Goal: Task Accomplishment & Management: Complete application form

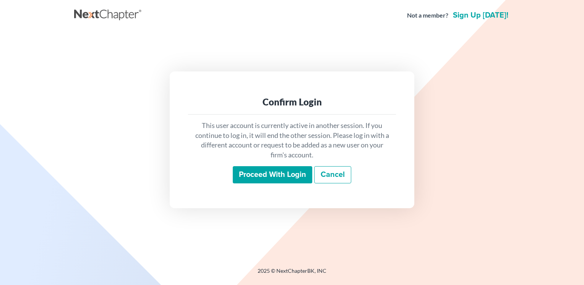
click at [267, 179] on input "Proceed with login" at bounding box center [272, 175] width 79 height 18
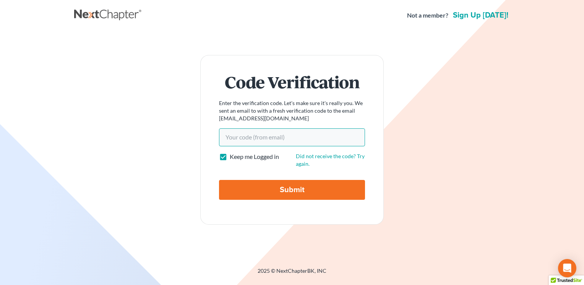
click at [281, 135] on input "Your code(from email)" at bounding box center [292, 137] width 146 height 18
type input "171f40"
click at [295, 187] on input "Submit" at bounding box center [292, 190] width 146 height 20
type input "Thinking..."
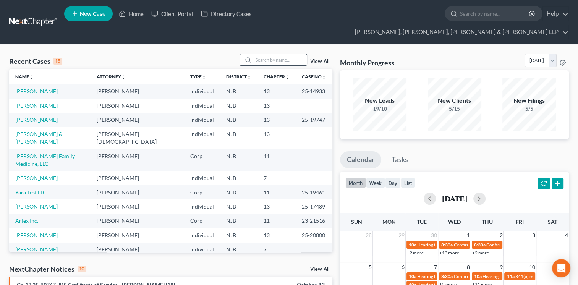
click at [279, 54] on input "search" at bounding box center [280, 59] width 54 height 11
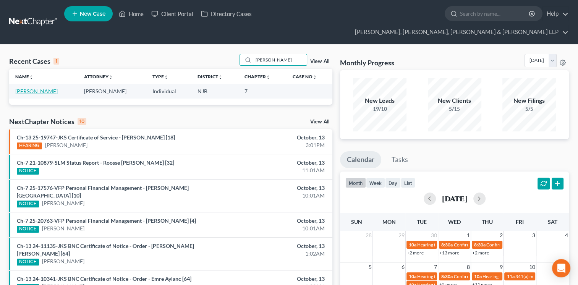
type input "braulio"
click at [58, 88] on link "Cordero-Montero, Braulio" at bounding box center [36, 91] width 42 height 6
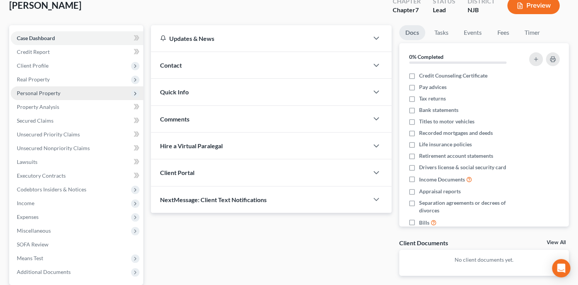
scroll to position [24, 0]
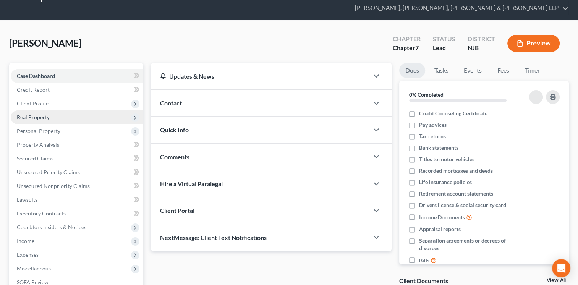
click at [43, 110] on span "Real Property" at bounding box center [77, 117] width 133 height 14
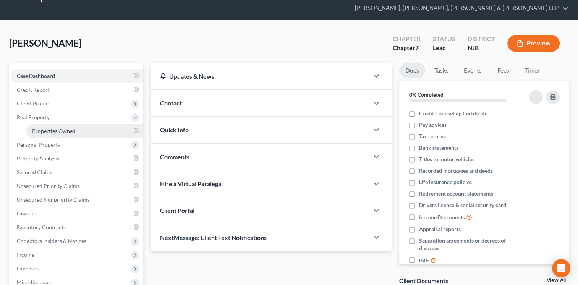
click at [45, 128] on span "Properties Owned" at bounding box center [54, 131] width 44 height 6
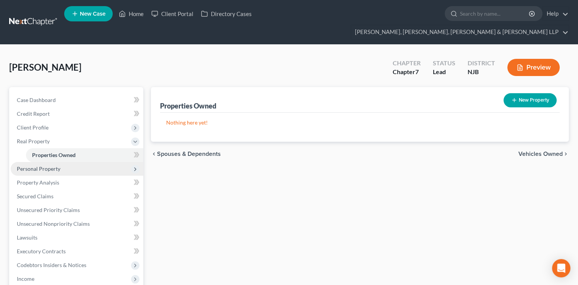
click at [50, 165] on span "Personal Property" at bounding box center [39, 168] width 44 height 6
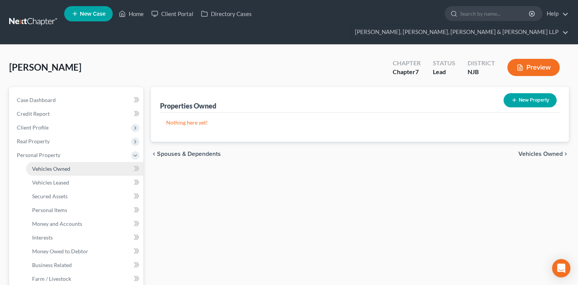
click at [50, 162] on link "Vehicles Owned" at bounding box center [84, 169] width 117 height 14
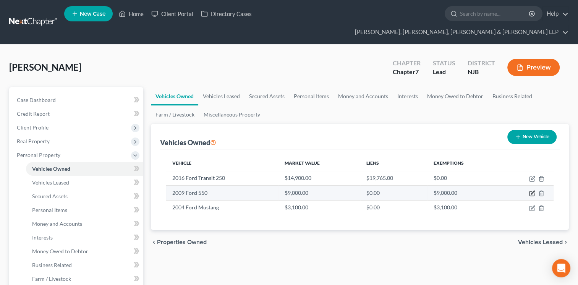
click at [532, 190] on icon "button" at bounding box center [532, 193] width 6 height 6
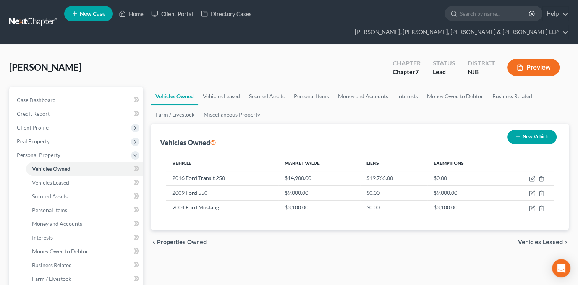
select select "0"
select select "17"
select select "4"
select select "0"
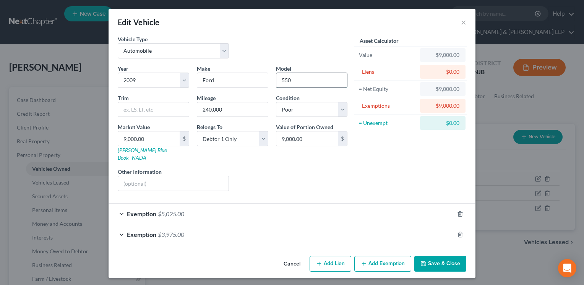
click at [283, 79] on input "550" at bounding box center [311, 80] width 71 height 15
type input "150"
click at [339, 111] on select "Select Excellent Very Good Good Fair Poor" at bounding box center [311, 109] width 71 height 15
click at [276, 102] on select "Select Excellent Very Good Good Fair Poor" at bounding box center [311, 109] width 71 height 15
type input "2"
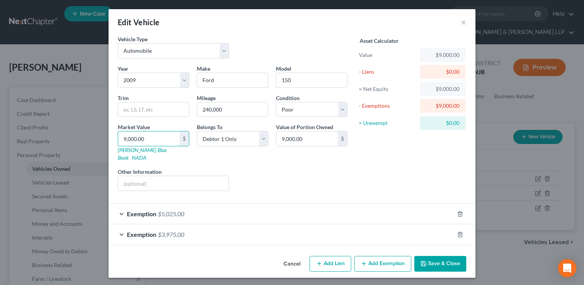
type input "2.00"
type input "25"
type input "25.00"
type input "250"
type input "250.00"
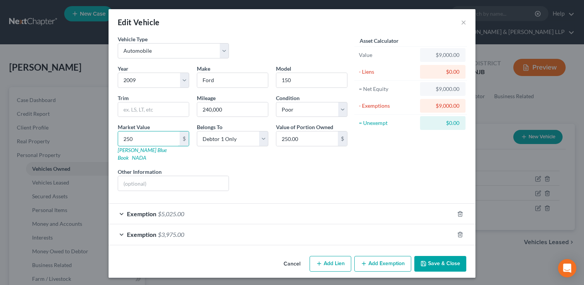
type input "2500"
type input "2,500.00"
type input "2,500"
click at [186, 208] on div "Exemption $5,025.00" at bounding box center [282, 214] width 346 height 20
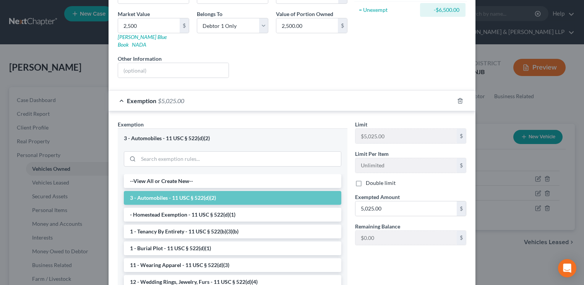
scroll to position [115, 0]
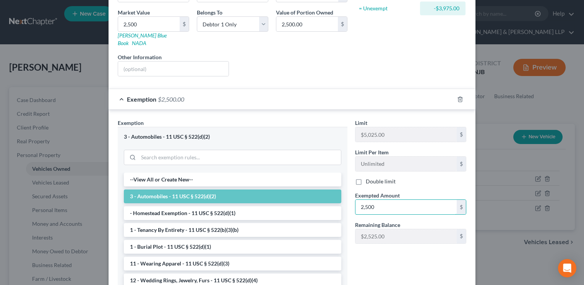
type input "2,500"
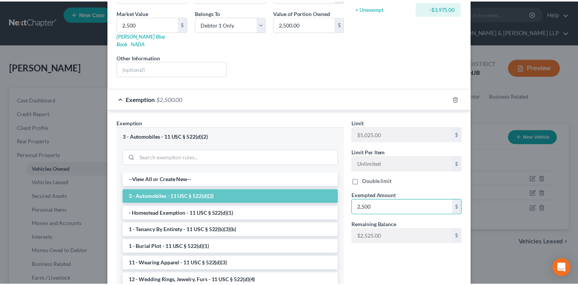
scroll to position [191, 0]
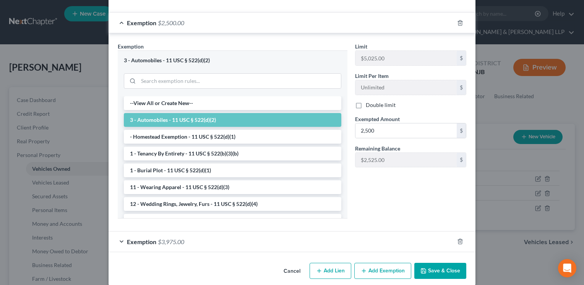
click at [437, 268] on button "Save & Close" at bounding box center [440, 271] width 52 height 16
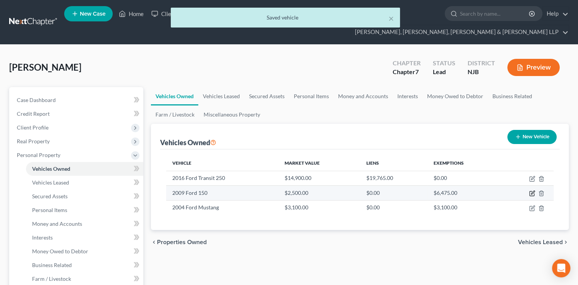
click at [532, 190] on icon "button" at bounding box center [532, 193] width 6 height 6
select select "0"
select select "17"
select select "4"
select select "0"
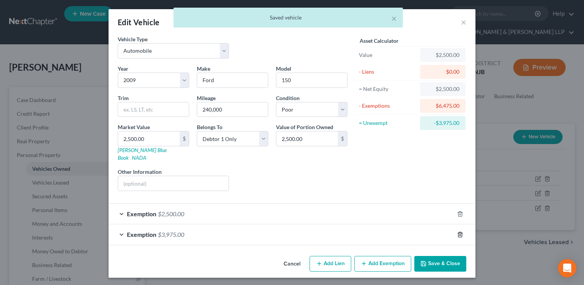
click at [460, 232] on icon "button" at bounding box center [460, 235] width 6 height 6
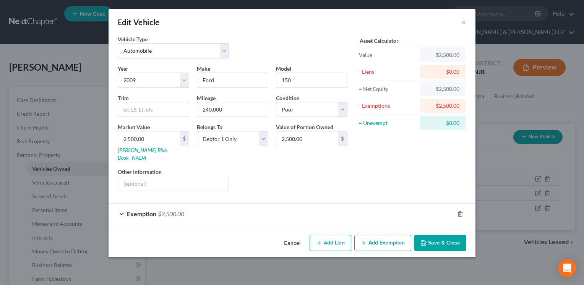
click at [436, 236] on button "Save & Close" at bounding box center [440, 243] width 52 height 16
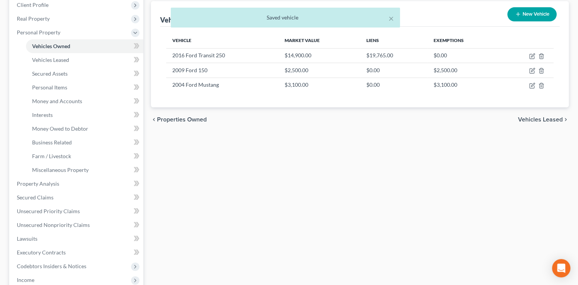
scroll to position [76, 0]
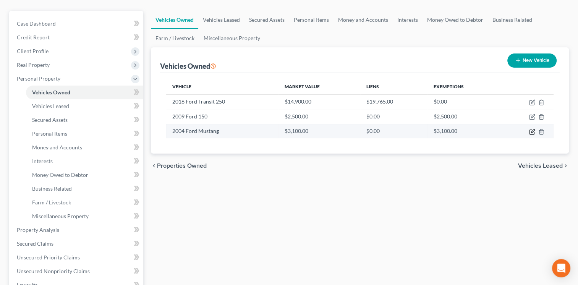
click at [531, 129] on icon "button" at bounding box center [532, 132] width 6 height 6
select select "0"
select select "22"
select select "3"
select select "0"
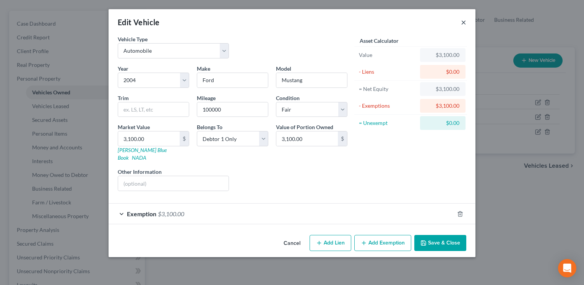
click at [462, 21] on button "×" at bounding box center [463, 22] width 5 height 9
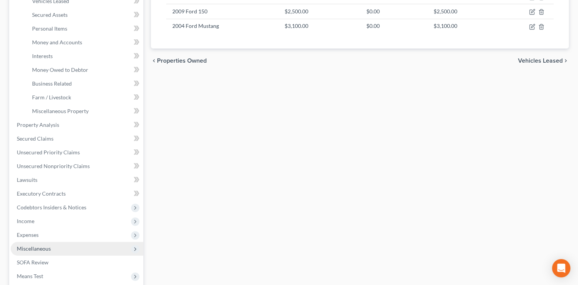
scroll to position [229, 0]
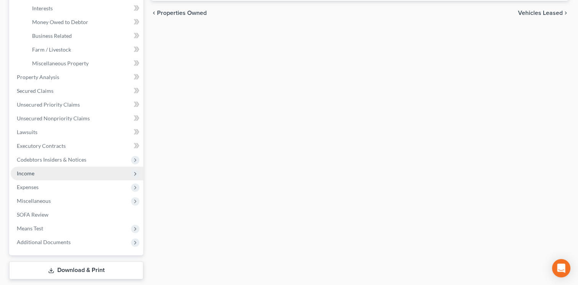
click at [49, 167] on span "Income" at bounding box center [77, 174] width 133 height 14
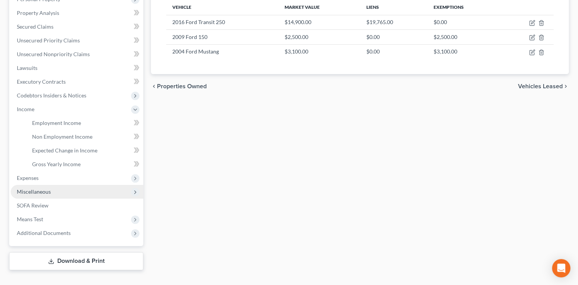
scroll to position [155, 0]
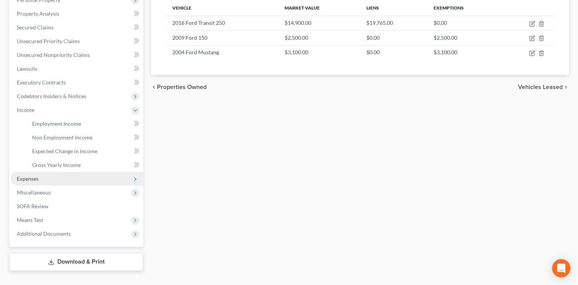
click at [47, 172] on span "Expenses" at bounding box center [77, 179] width 133 height 14
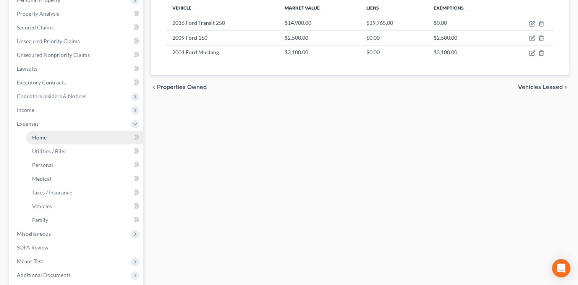
click at [69, 131] on link "Home" at bounding box center [84, 138] width 117 height 14
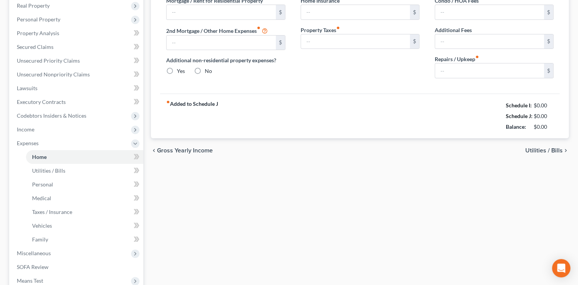
type input "2,000.00"
type input "0.00"
radio input "true"
type input "0.00"
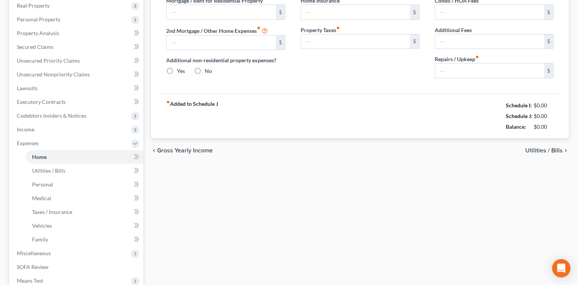
type input "0.00"
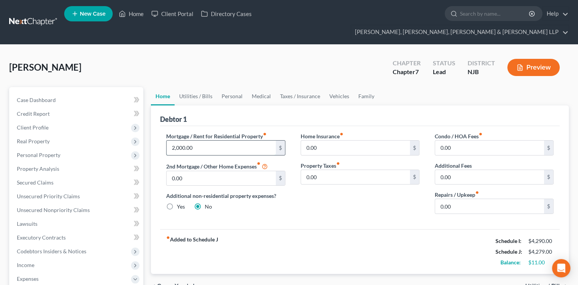
click at [220, 141] on input "2,000.00" at bounding box center [221, 148] width 109 height 15
type input "2,035"
click at [205, 87] on link "Utilities / Bills" at bounding box center [196, 96] width 42 height 18
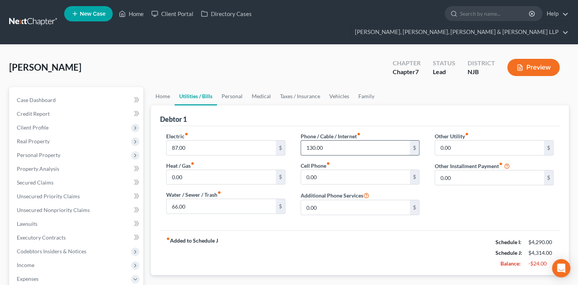
click at [348, 141] on input "130.00" at bounding box center [355, 148] width 109 height 15
click at [202, 199] on input "66.00" at bounding box center [221, 206] width 109 height 15
type input "0.00"
click at [232, 87] on link "Personal" at bounding box center [232, 96] width 30 height 18
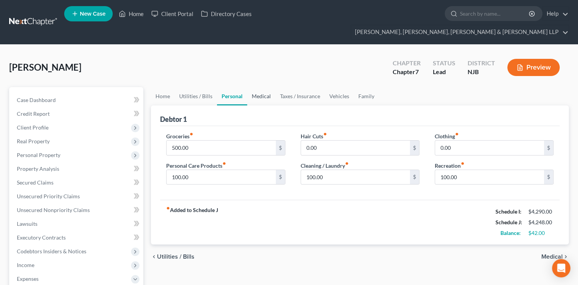
click at [260, 87] on link "Medical" at bounding box center [261, 96] width 28 height 18
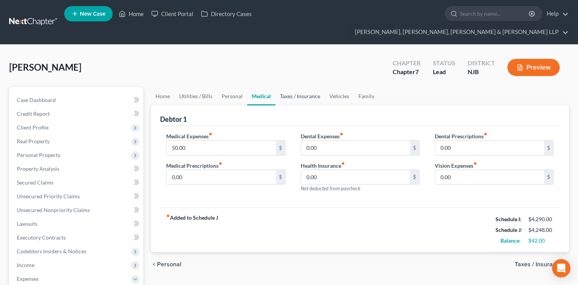
click at [303, 87] on link "Taxes / Insurance" at bounding box center [300, 96] width 49 height 18
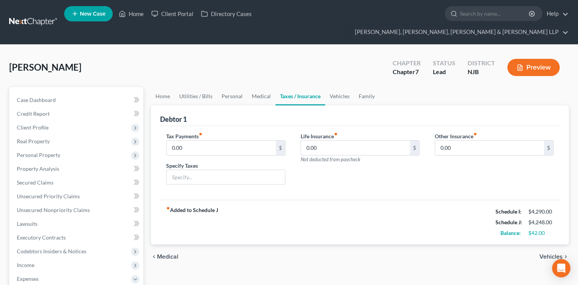
click at [528, 65] on div "Preview" at bounding box center [535, 68] width 68 height 23
click at [535, 59] on button "Preview" at bounding box center [534, 67] width 52 height 17
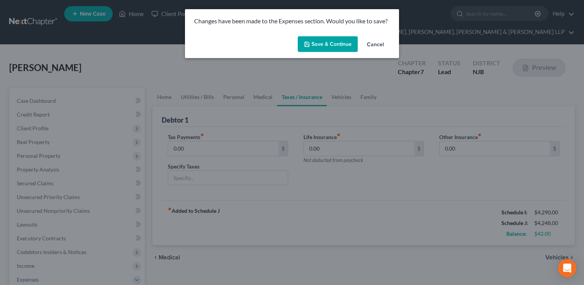
click at [335, 46] on button "Save & Continue" at bounding box center [328, 44] width 60 height 16
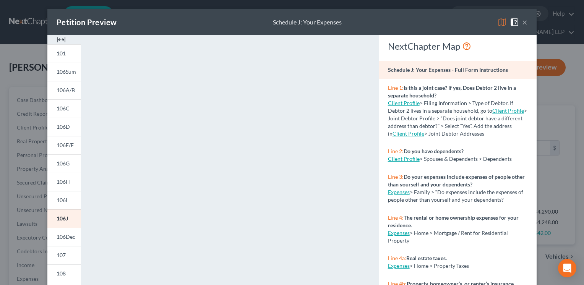
click at [523, 22] on button "×" at bounding box center [524, 22] width 5 height 9
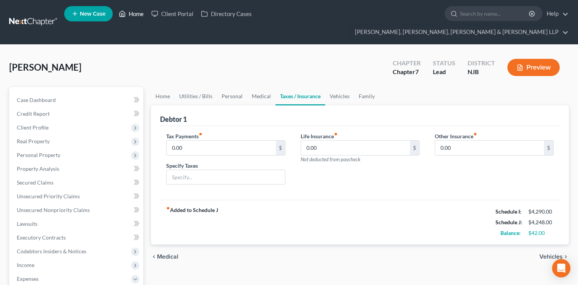
click at [139, 17] on link "Home" at bounding box center [131, 14] width 32 height 14
